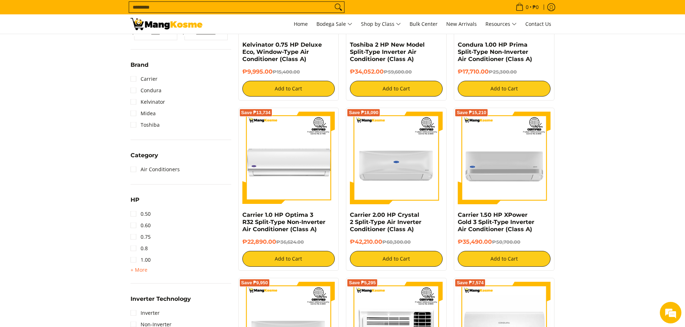
scroll to position [235, 0]
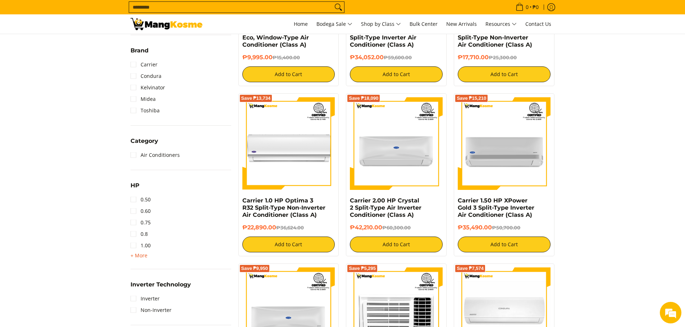
click at [142, 259] on span "+ More" at bounding box center [138, 256] width 17 height 6
click at [134, 271] on link "2.00" at bounding box center [140, 269] width 20 height 12
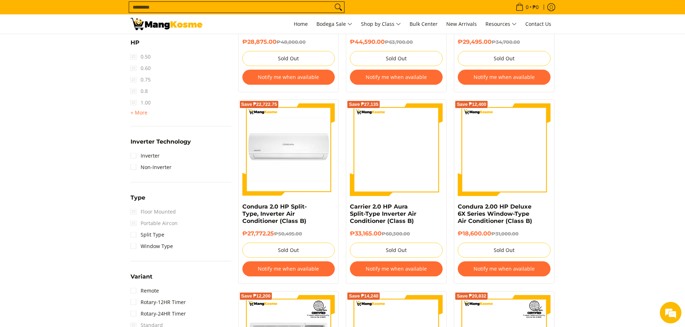
scroll to position [428, 0]
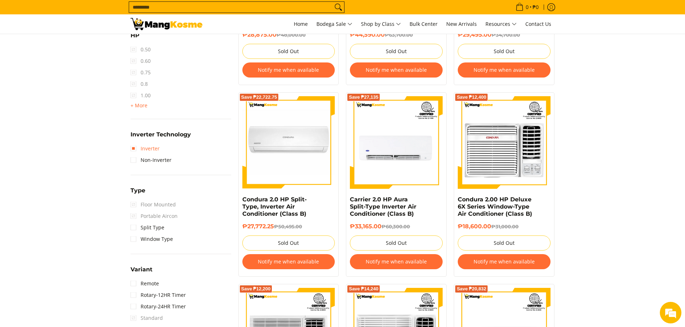
click at [135, 147] on link "Inverter" at bounding box center [144, 149] width 29 height 12
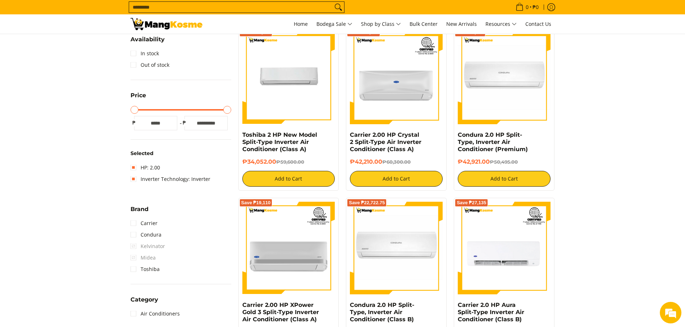
scroll to position [112, 0]
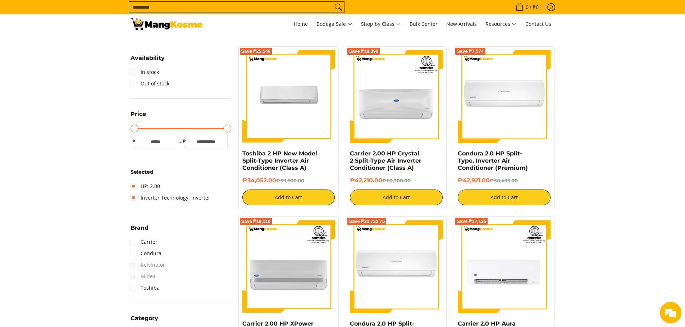
click at [132, 189] on link "HP: 2.00" at bounding box center [144, 187] width 29 height 12
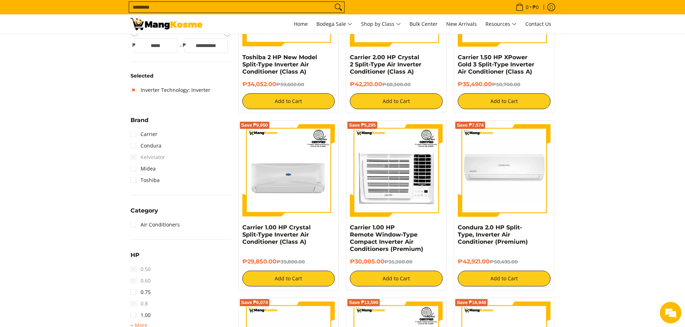
scroll to position [247, 0]
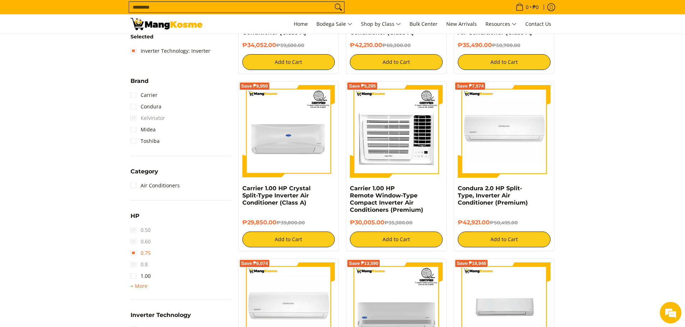
click at [133, 256] on link "0.75" at bounding box center [140, 254] width 20 height 12
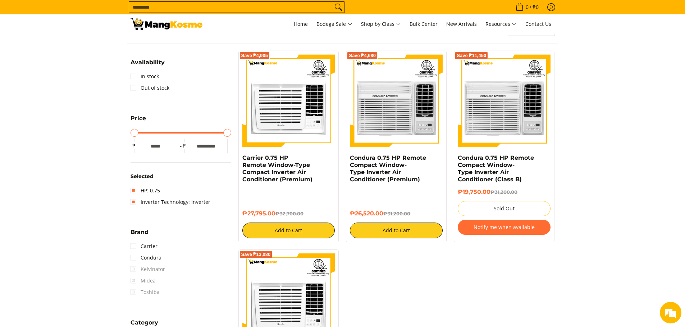
scroll to position [106, 0]
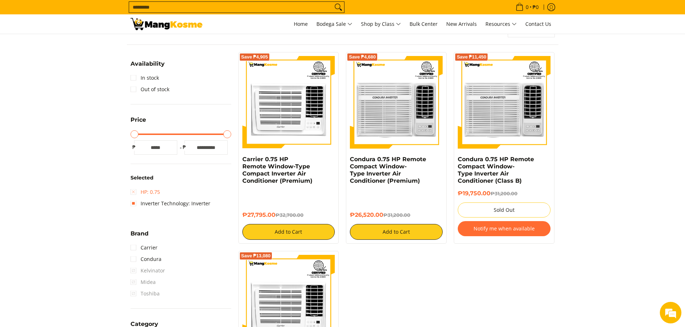
click at [132, 194] on link "HP: 0.75" at bounding box center [144, 193] width 29 height 12
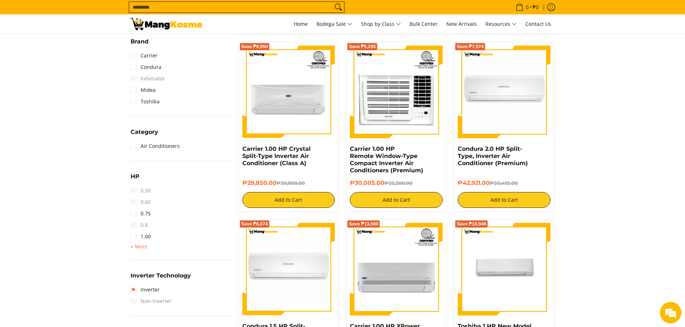
scroll to position [291, 0]
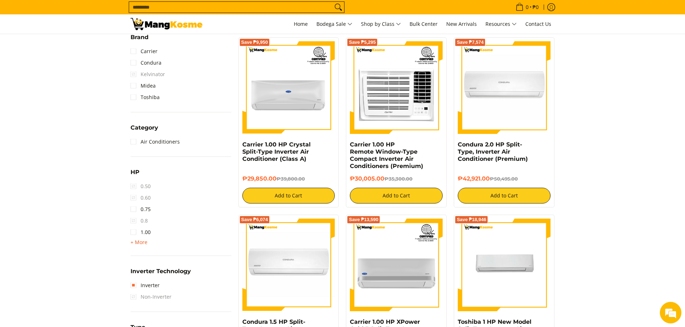
click at [134, 240] on span "+ More" at bounding box center [138, 243] width 17 height 6
click at [134, 248] on link "1.50" at bounding box center [140, 244] width 20 height 12
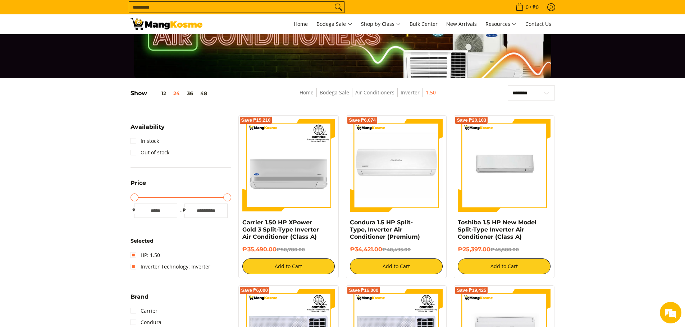
scroll to position [32, 0]
